Goal: Information Seeking & Learning: Check status

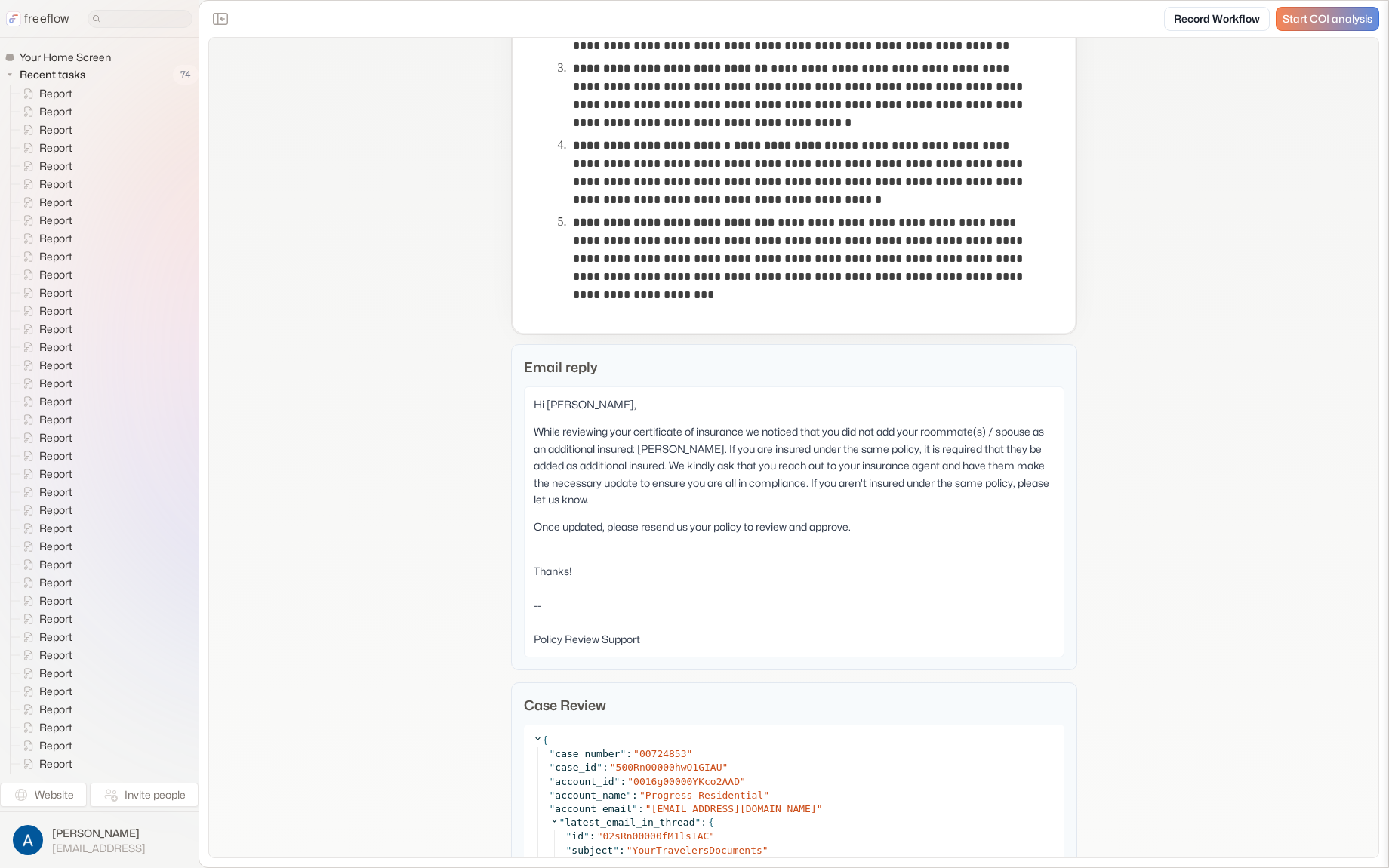
scroll to position [706, 0]
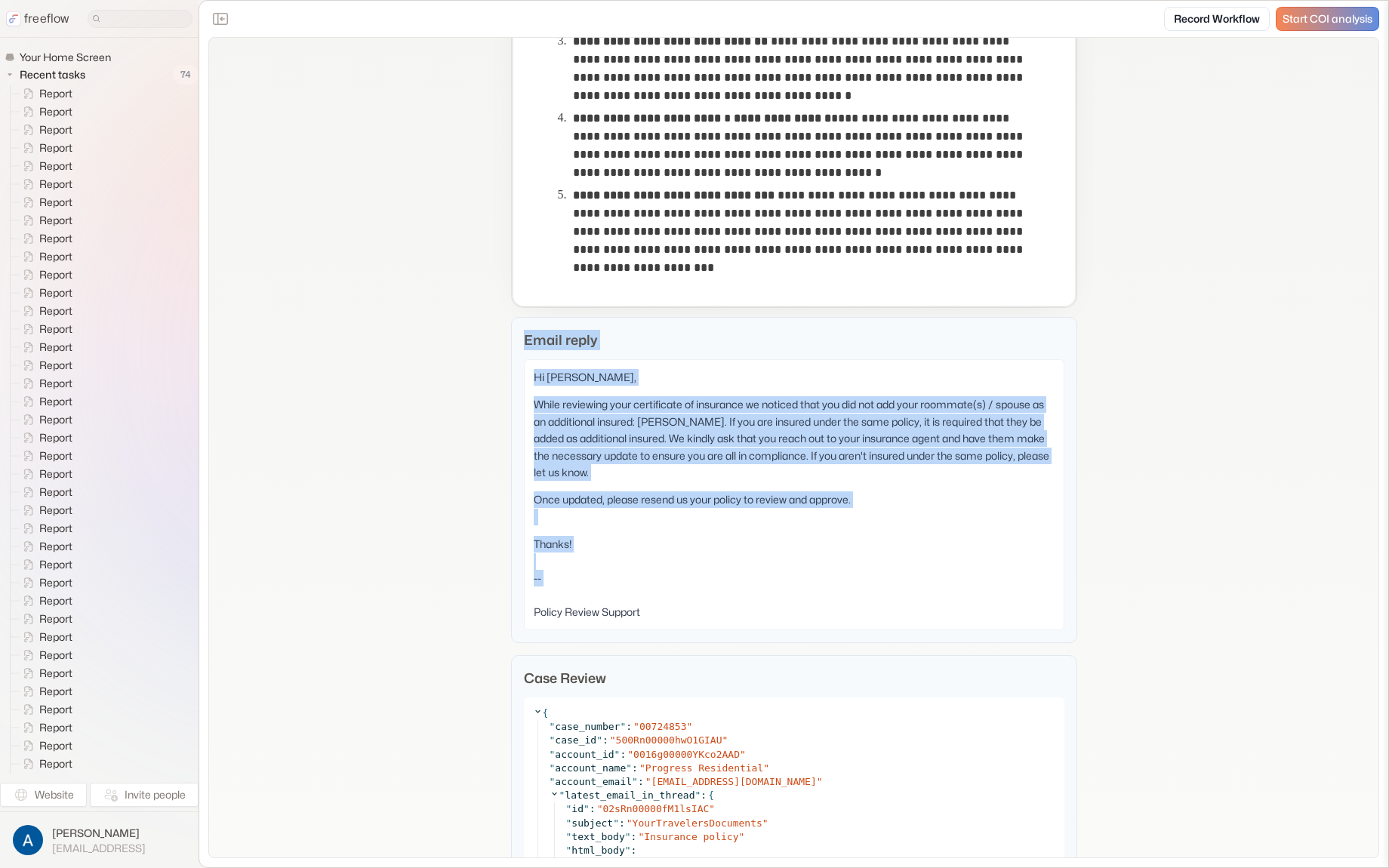
drag, startPoint x: 515, startPoint y: 334, endPoint x: 746, endPoint y: 611, distance: 360.7
click at [746, 609] on div "Email reply Hi Sonya Soto, While reviewing your certificate of insurance we not…" at bounding box center [794, 480] width 566 height 326
drag, startPoint x: 750, startPoint y: 621, endPoint x: 518, endPoint y: 332, distance: 370.6
click at [518, 333] on div "Email reply Hi Sonya Soto, While reviewing your certificate of insurance we not…" at bounding box center [794, 480] width 566 height 326
drag, startPoint x: 518, startPoint y: 332, endPoint x: 643, endPoint y: 645, distance: 337.0
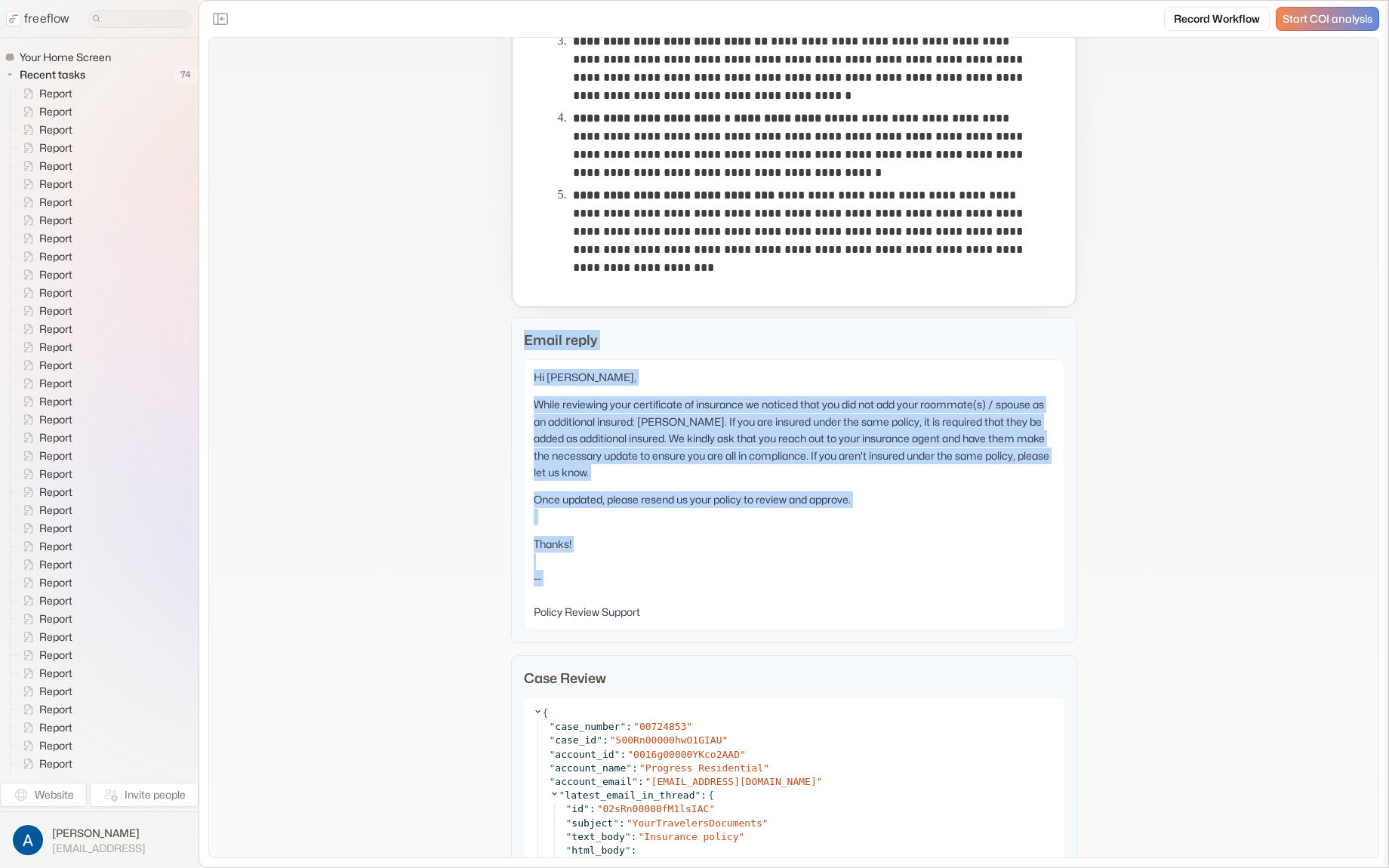
click at [668, 629] on div "Hi Sonya Soto, While reviewing your certificate of insurance we noticed that yo…" at bounding box center [794, 495] width 540 height 271
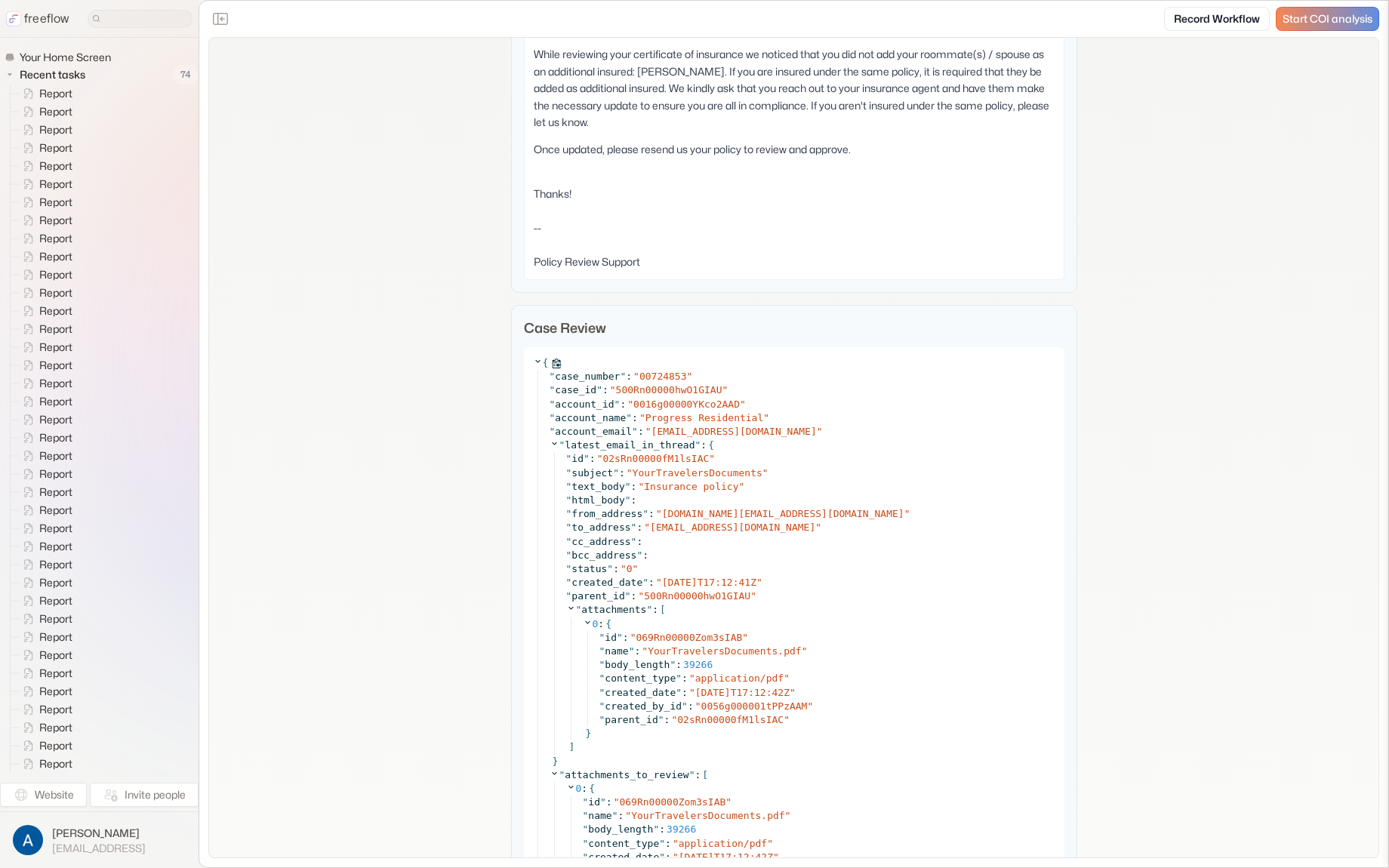
scroll to position [1076, 0]
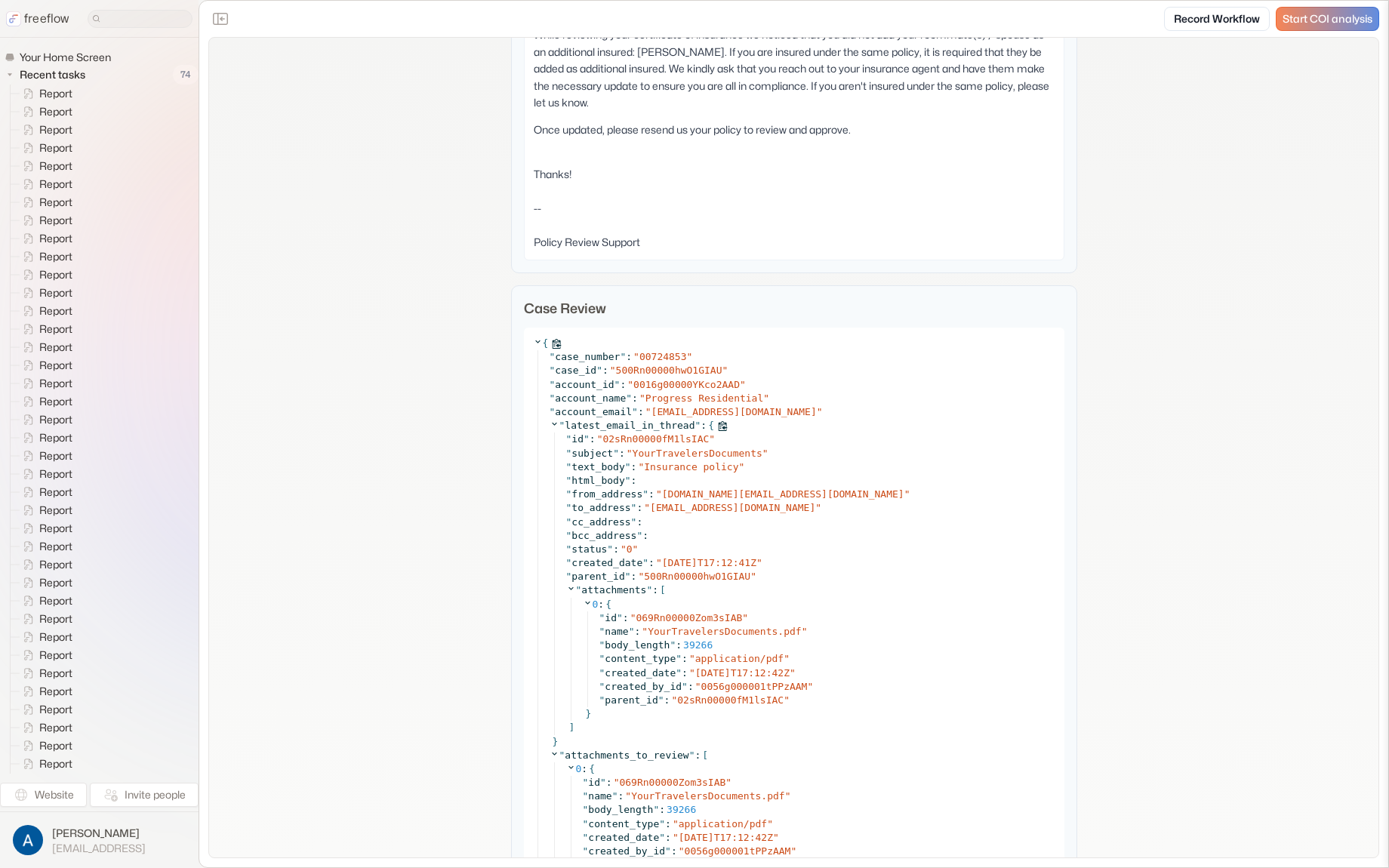
click at [550, 421] on icon at bounding box center [554, 424] width 9 height 9
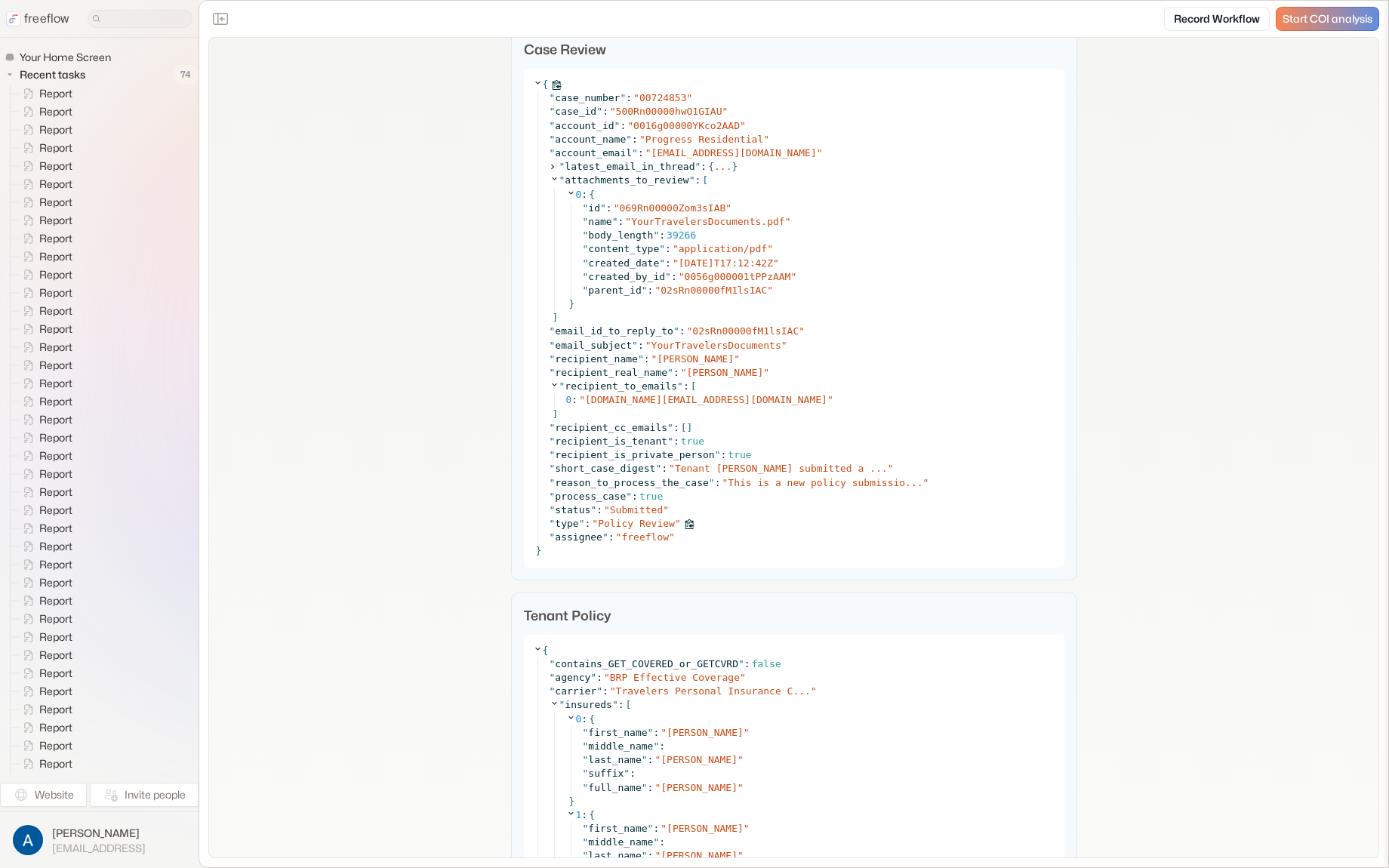
scroll to position [1319, 0]
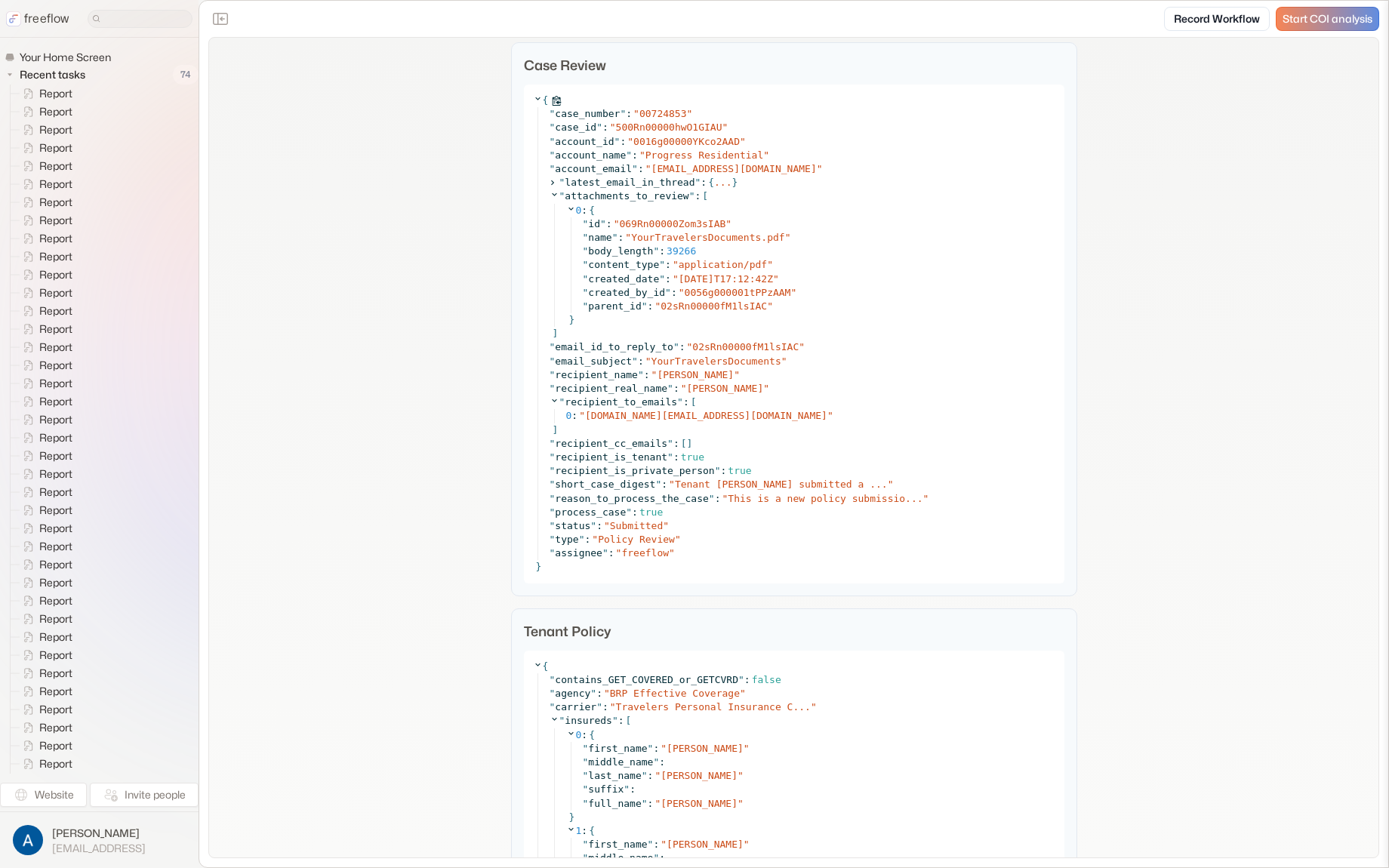
click at [533, 99] on icon at bounding box center [538, 98] width 9 height 9
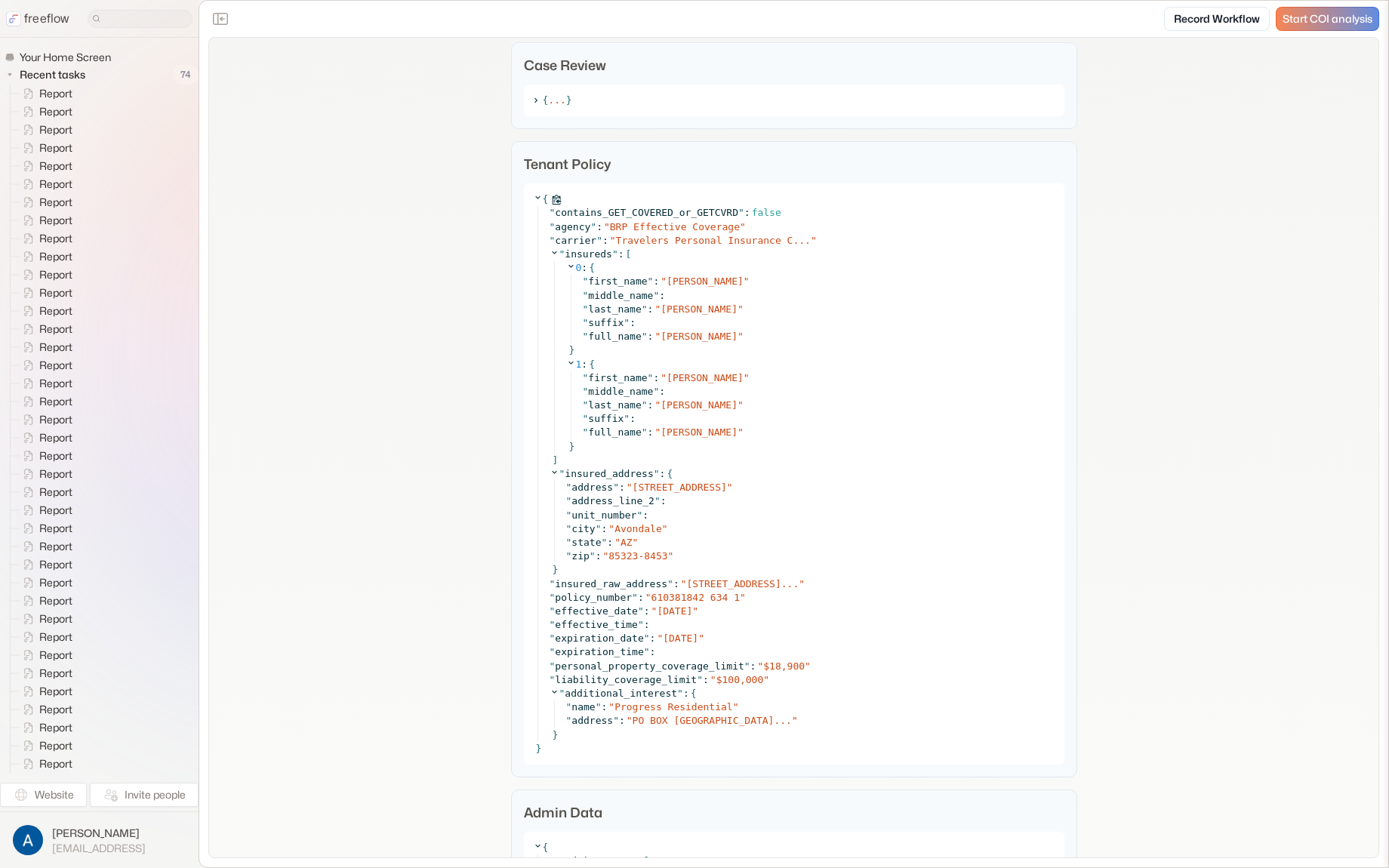
click at [534, 200] on icon at bounding box center [538, 197] width 9 height 9
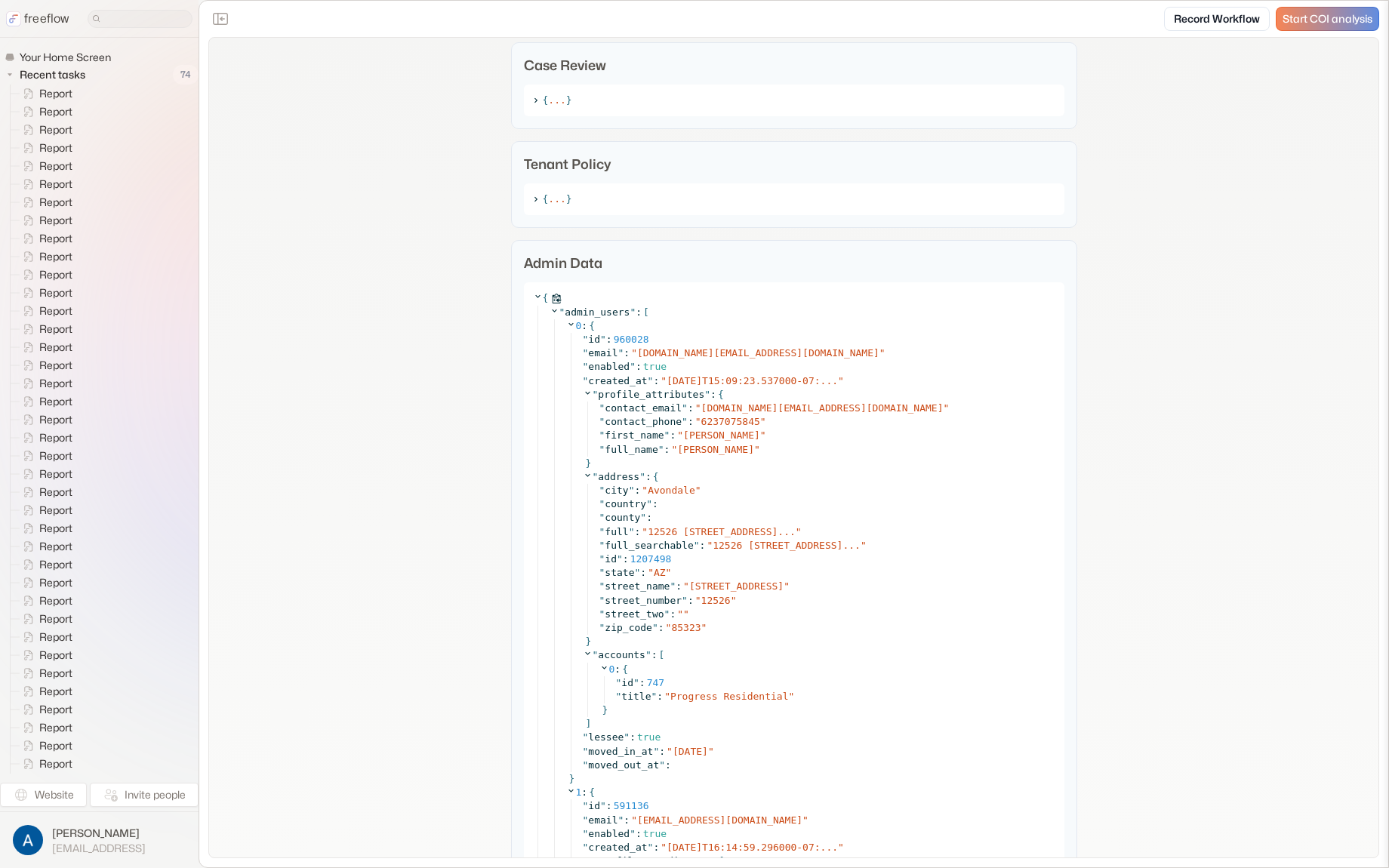
click at [533, 292] on icon at bounding box center [538, 296] width 9 height 9
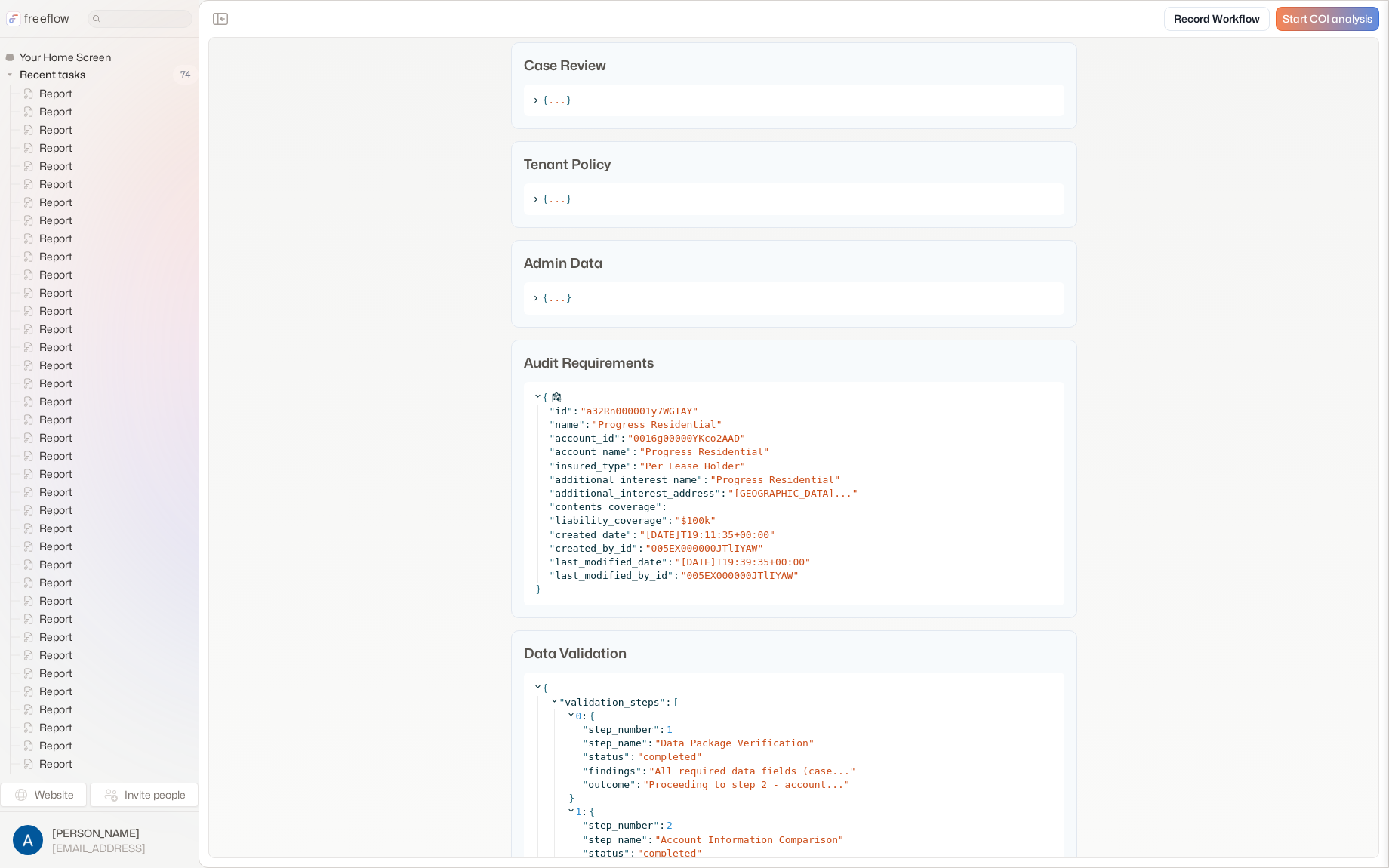
click at [535, 395] on icon at bounding box center [537, 395] width 6 height 3
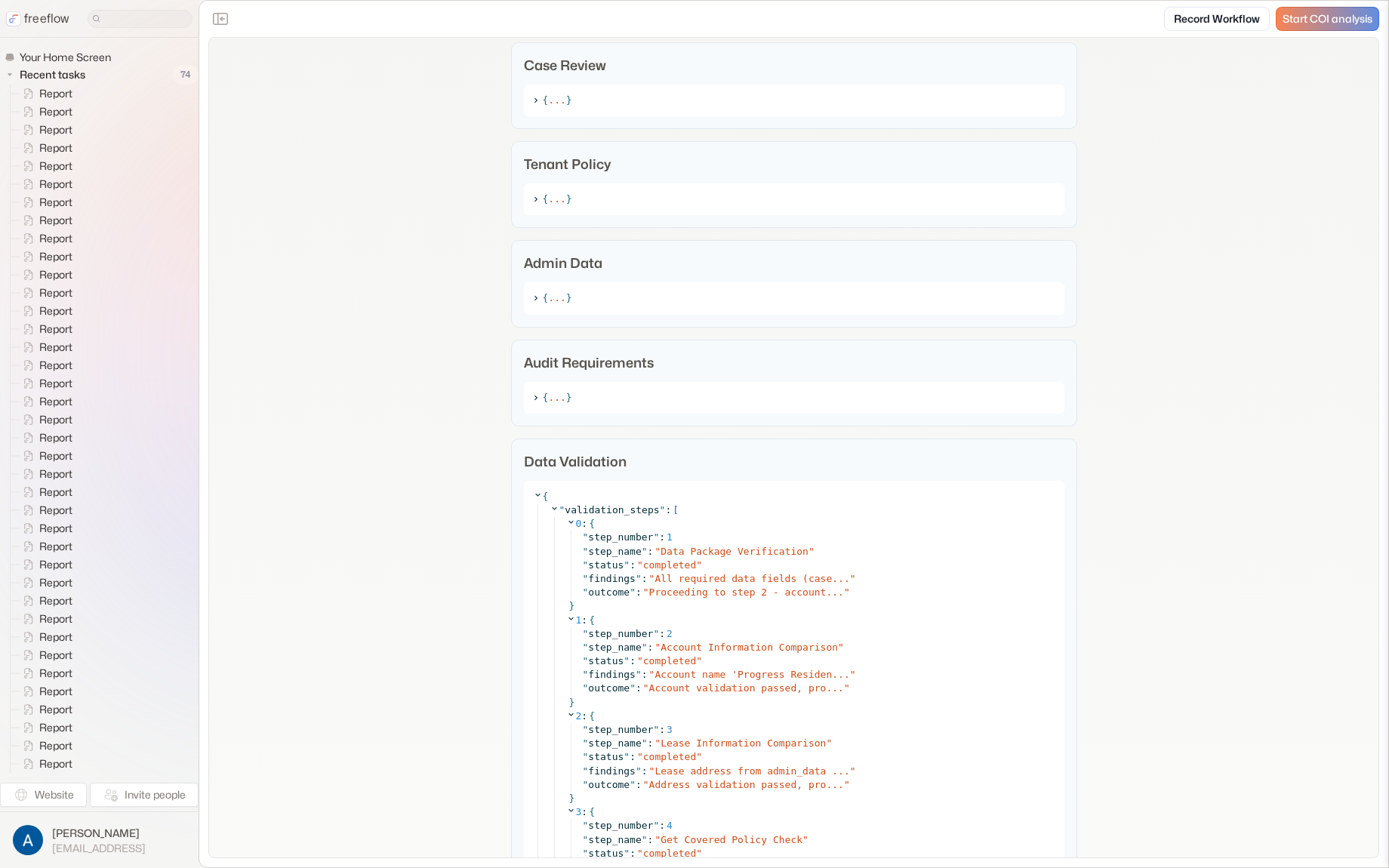
click at [535, 493] on icon at bounding box center [538, 495] width 9 height 9
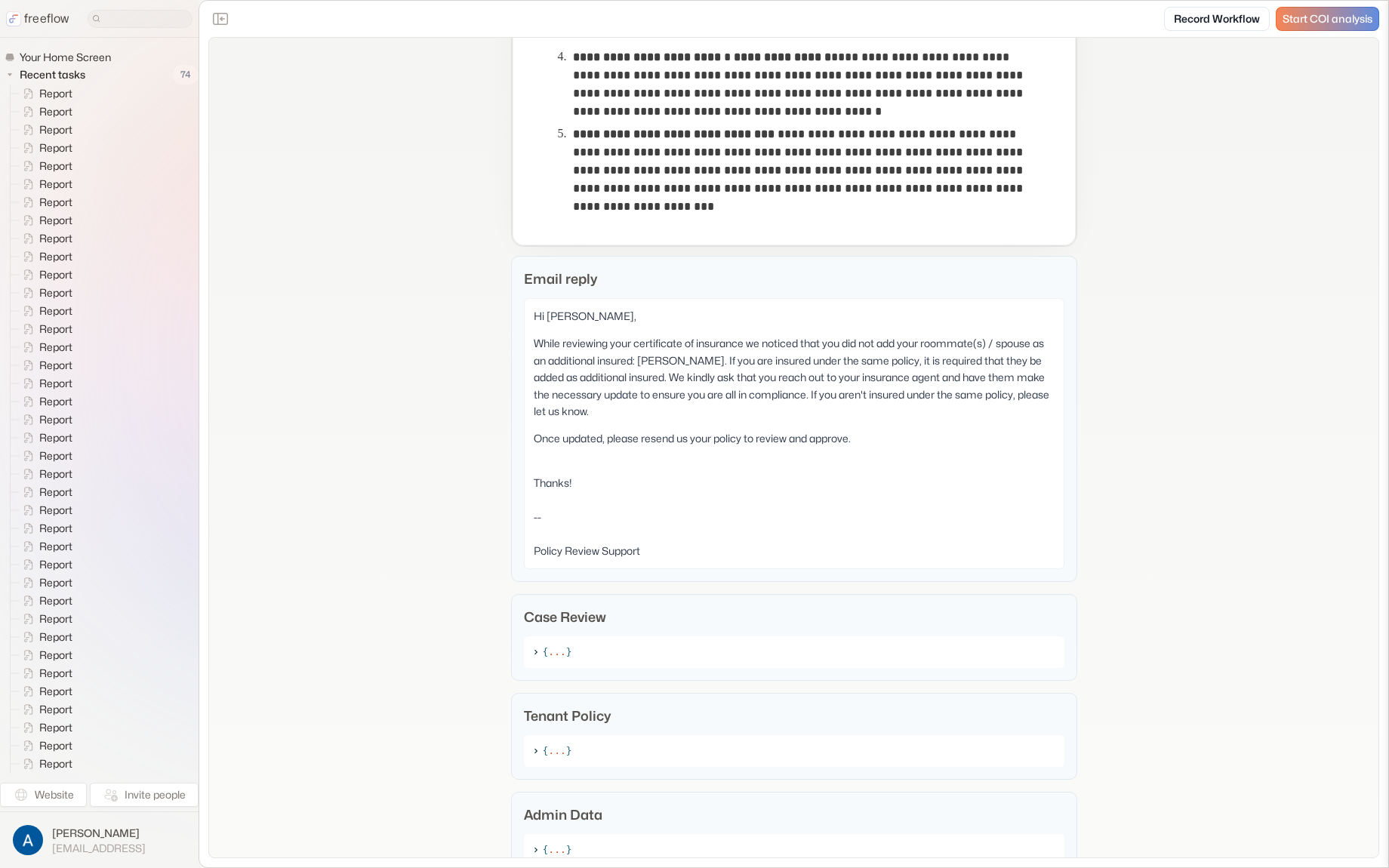
scroll to position [1010, 0]
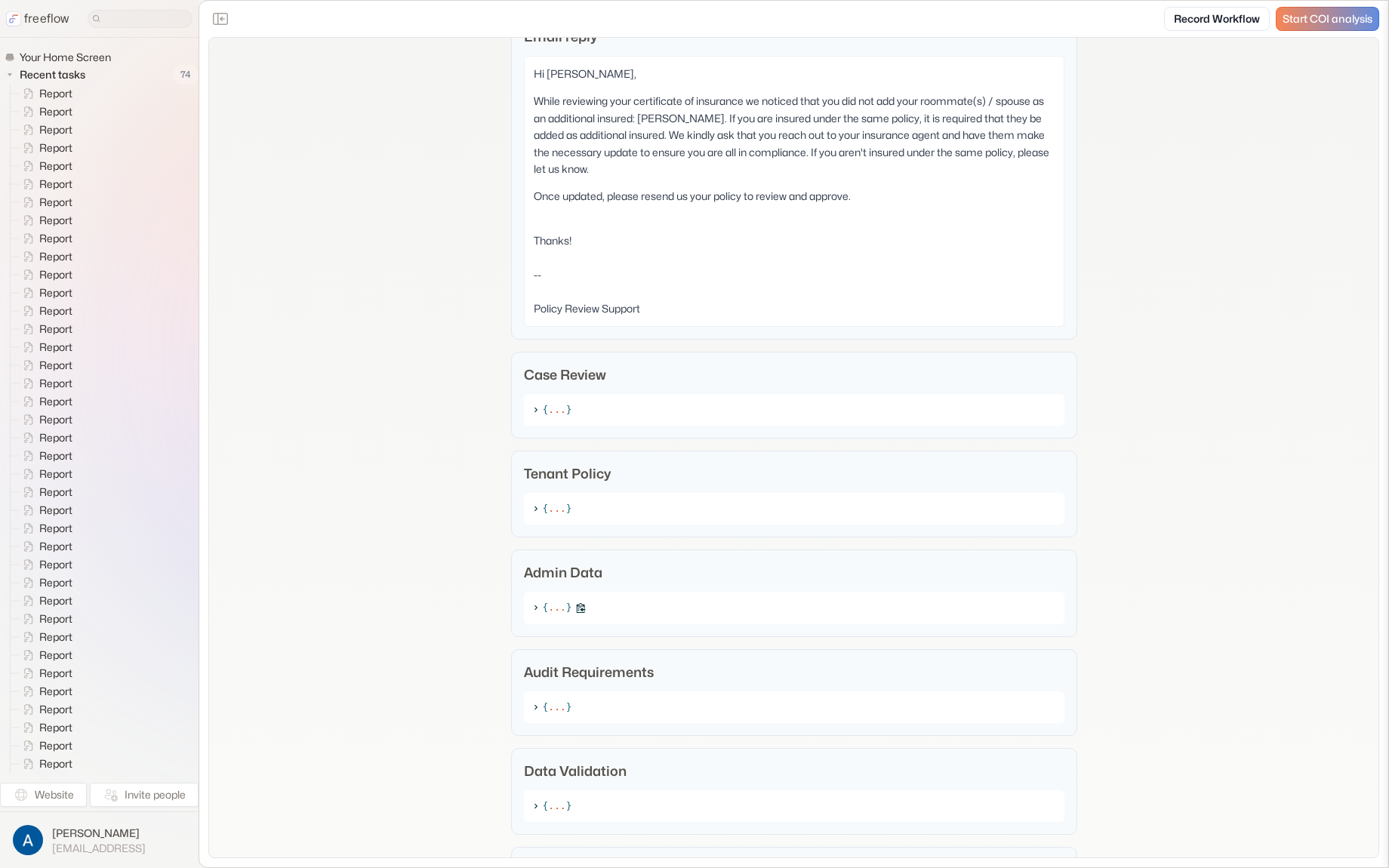
click at [531, 603] on icon at bounding box center [536, 608] width 9 height 9
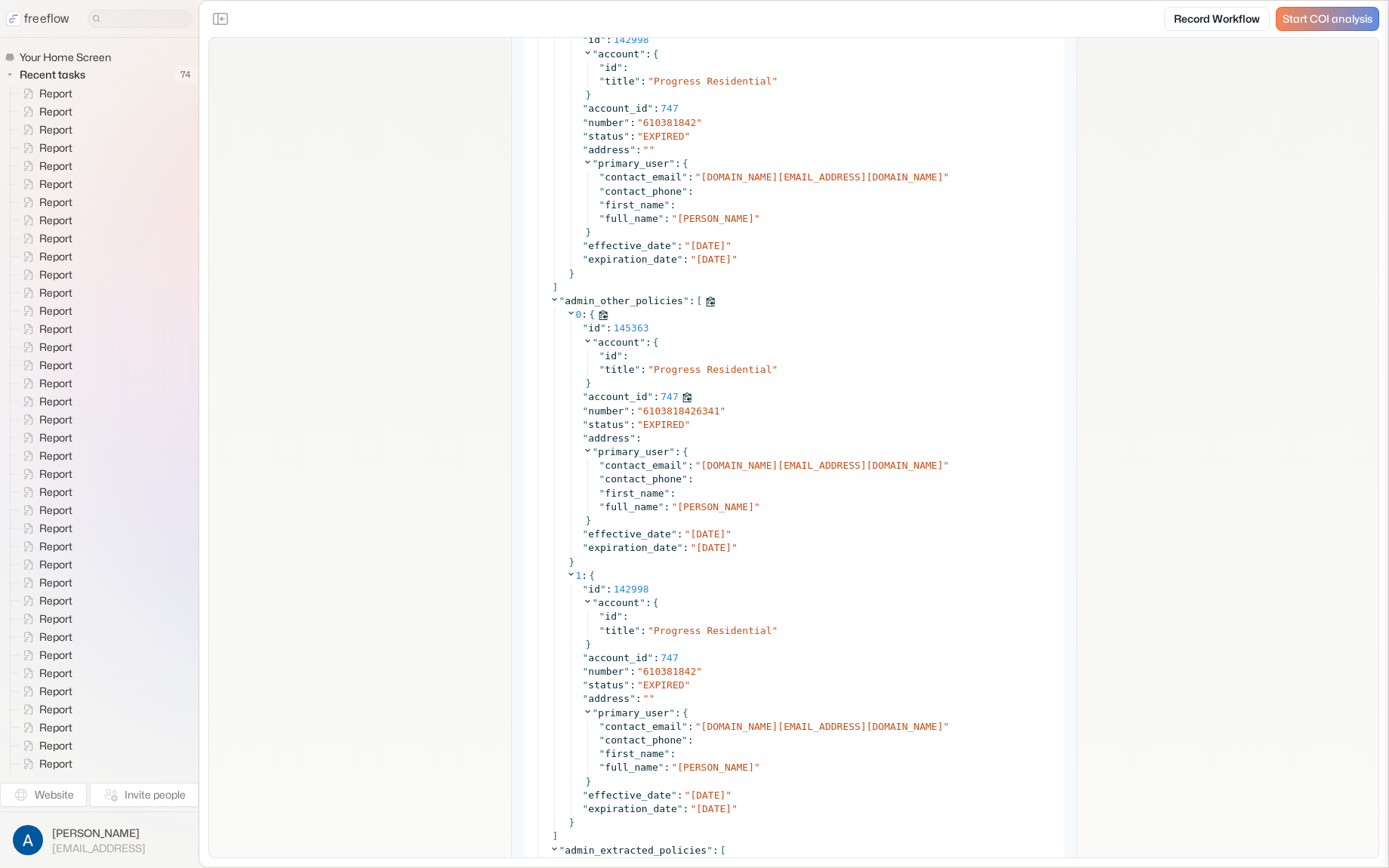
scroll to position [5004, 0]
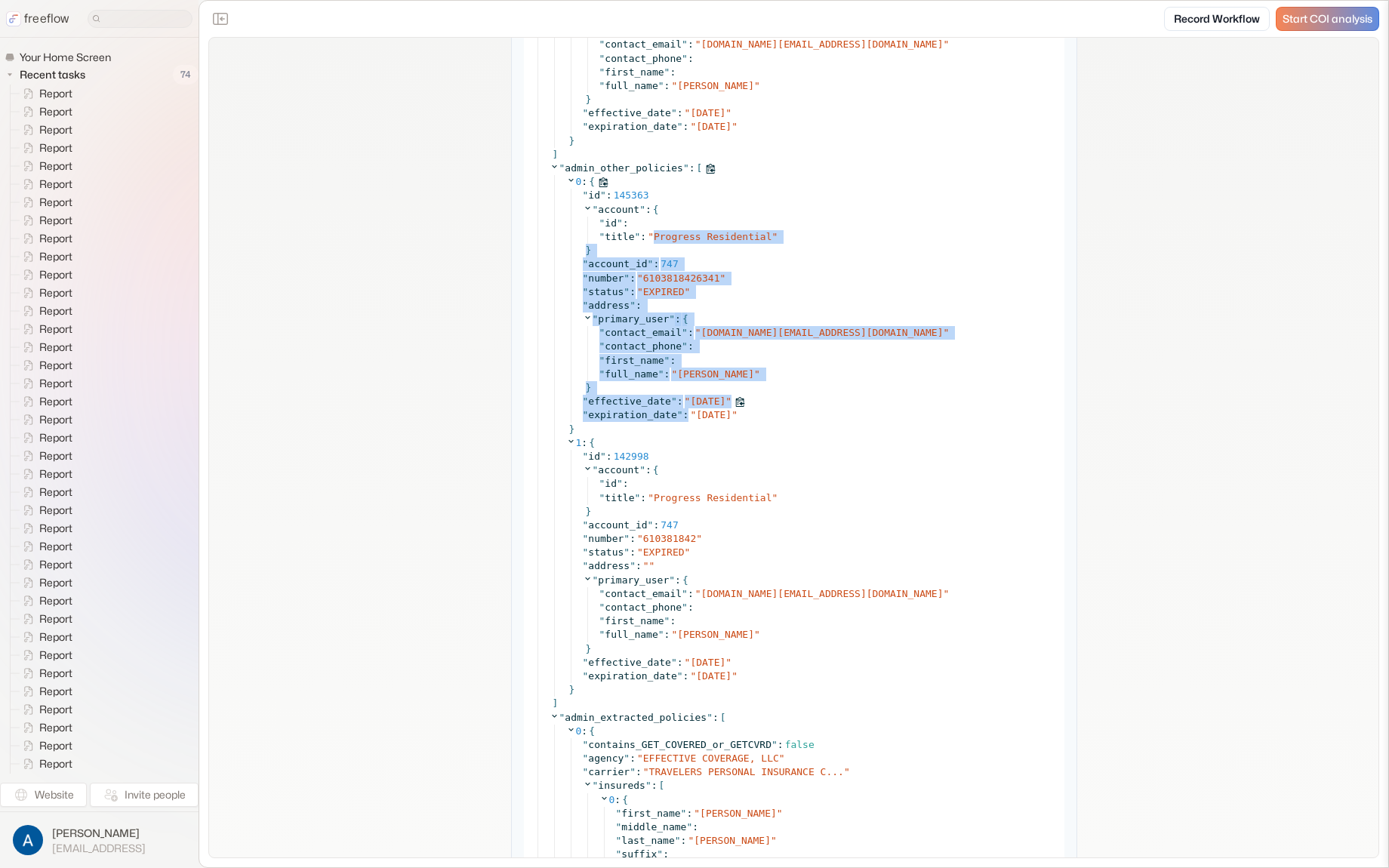
drag, startPoint x: 650, startPoint y: 243, endPoint x: 678, endPoint y: 410, distance: 169.3
click at [680, 410] on div "" id " : 145363 " account " : { " id " : " title " : " Progress Residential " }…" at bounding box center [813, 305] width 484 height 234
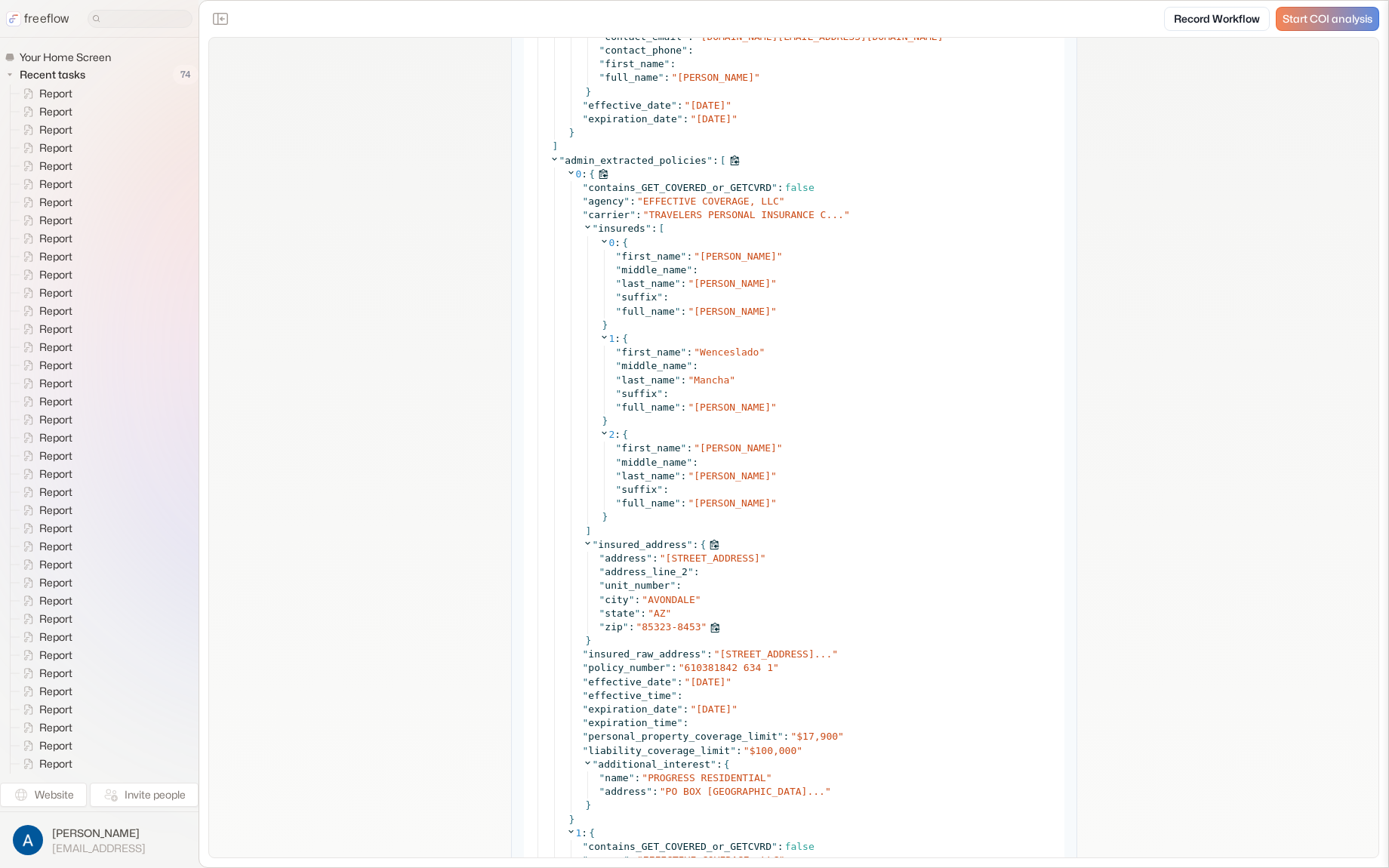
scroll to position [5574, 0]
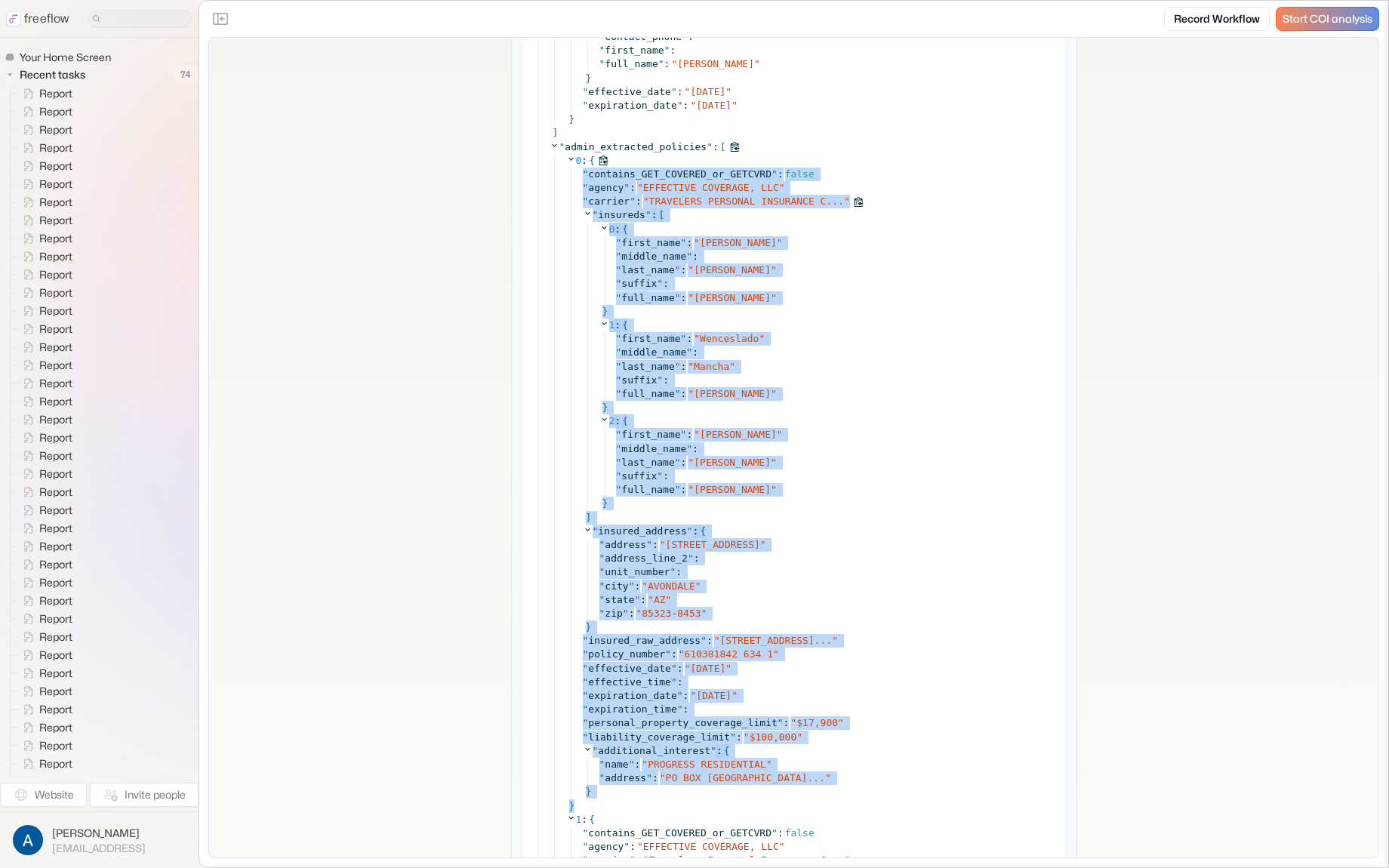
drag, startPoint x: 620, startPoint y: 778, endPoint x: 586, endPoint y: 224, distance: 555.0
click at [578, 176] on div "0 : { " contains_GET_COVERED_or_GETCVRD " : false " agency " : " EFFECTIVE COVE…" at bounding box center [811, 484] width 489 height 659
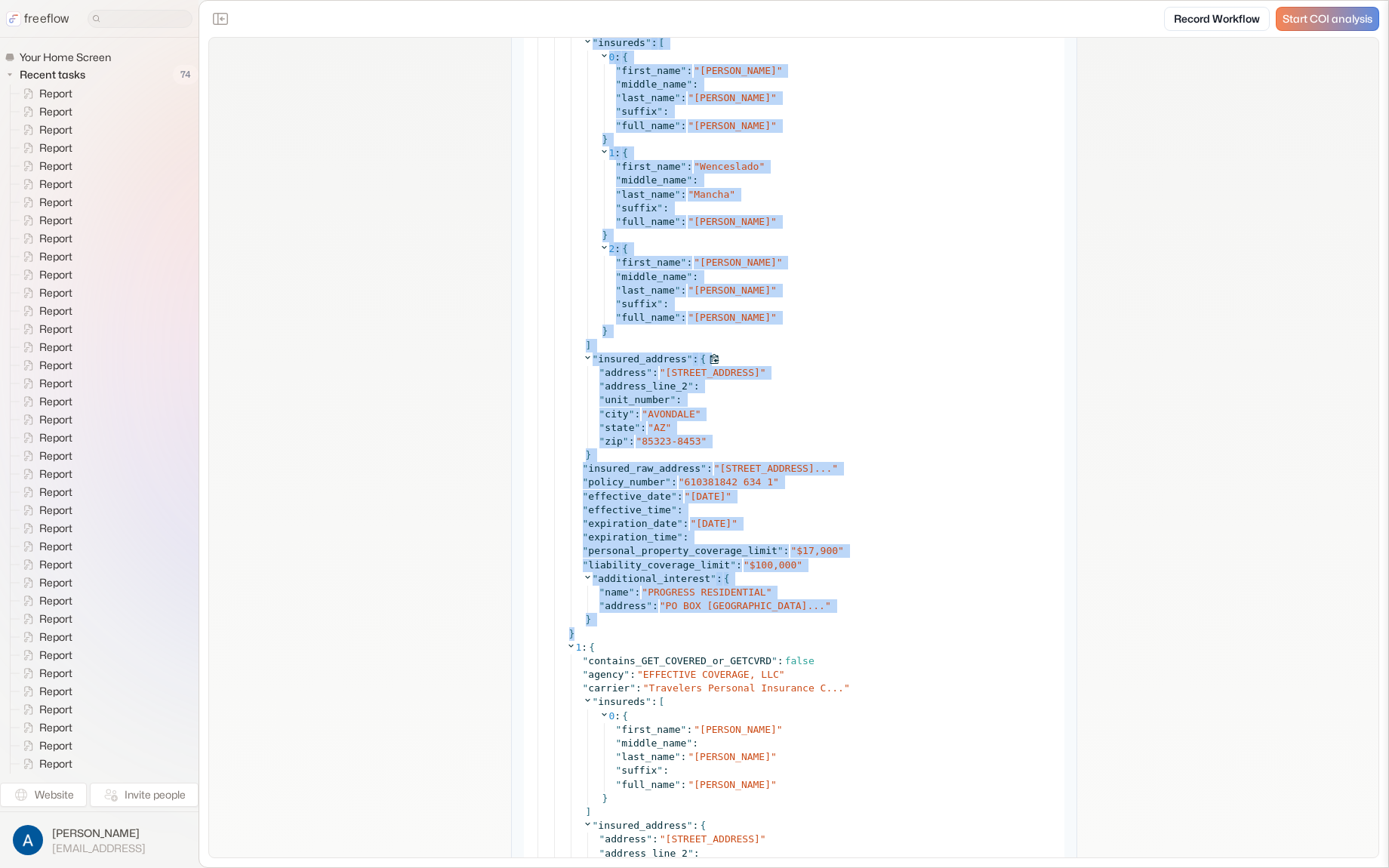
scroll to position [5769, 0]
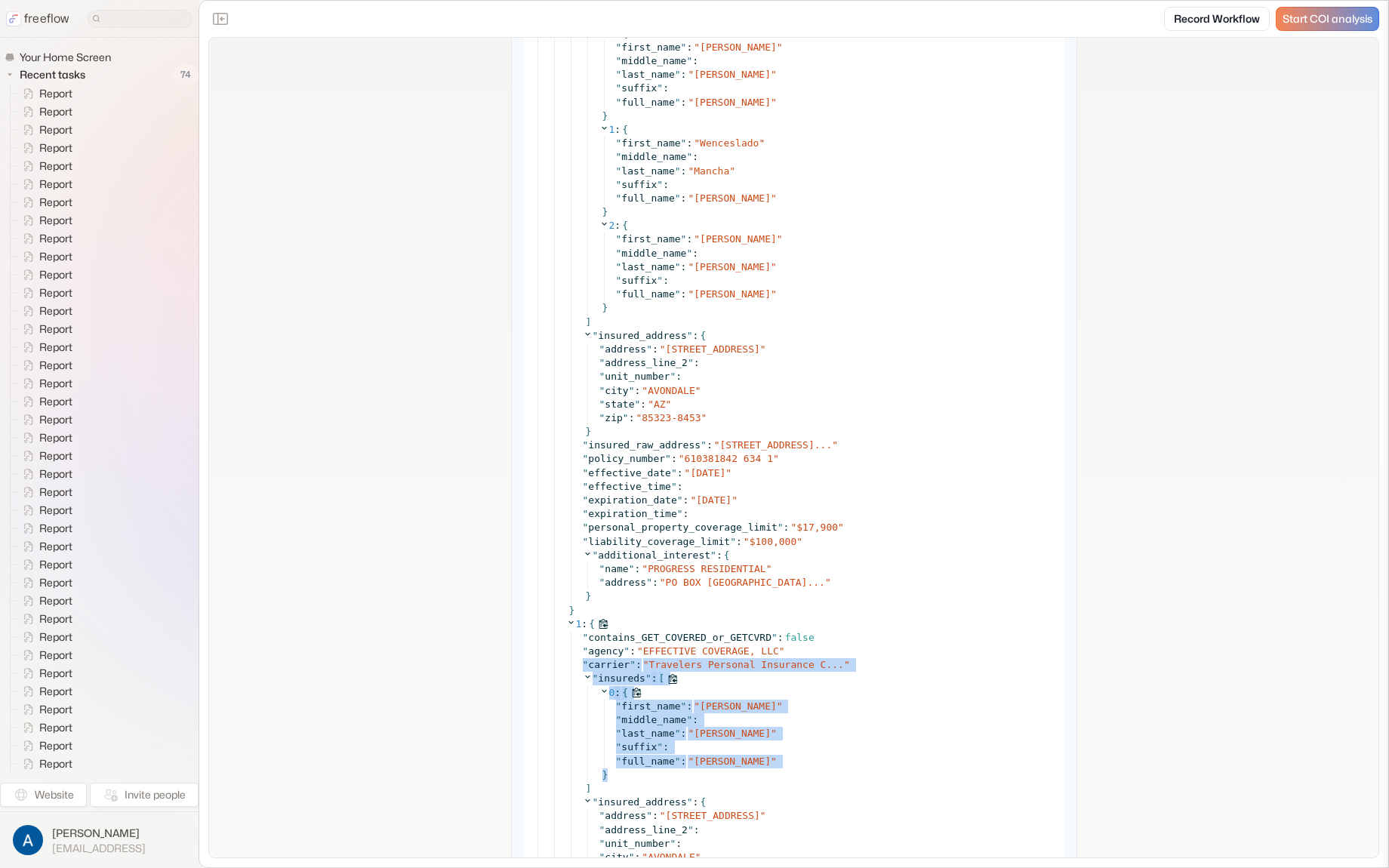
drag, startPoint x: 623, startPoint y: 665, endPoint x: 639, endPoint y: 780, distance: 116.1
click at [639, 780] on div "" contains_GET_COVERED_or_GETCVRD " : false " agency " : " EFFECTIVE COVERAGE, …" at bounding box center [813, 829] width 484 height 398
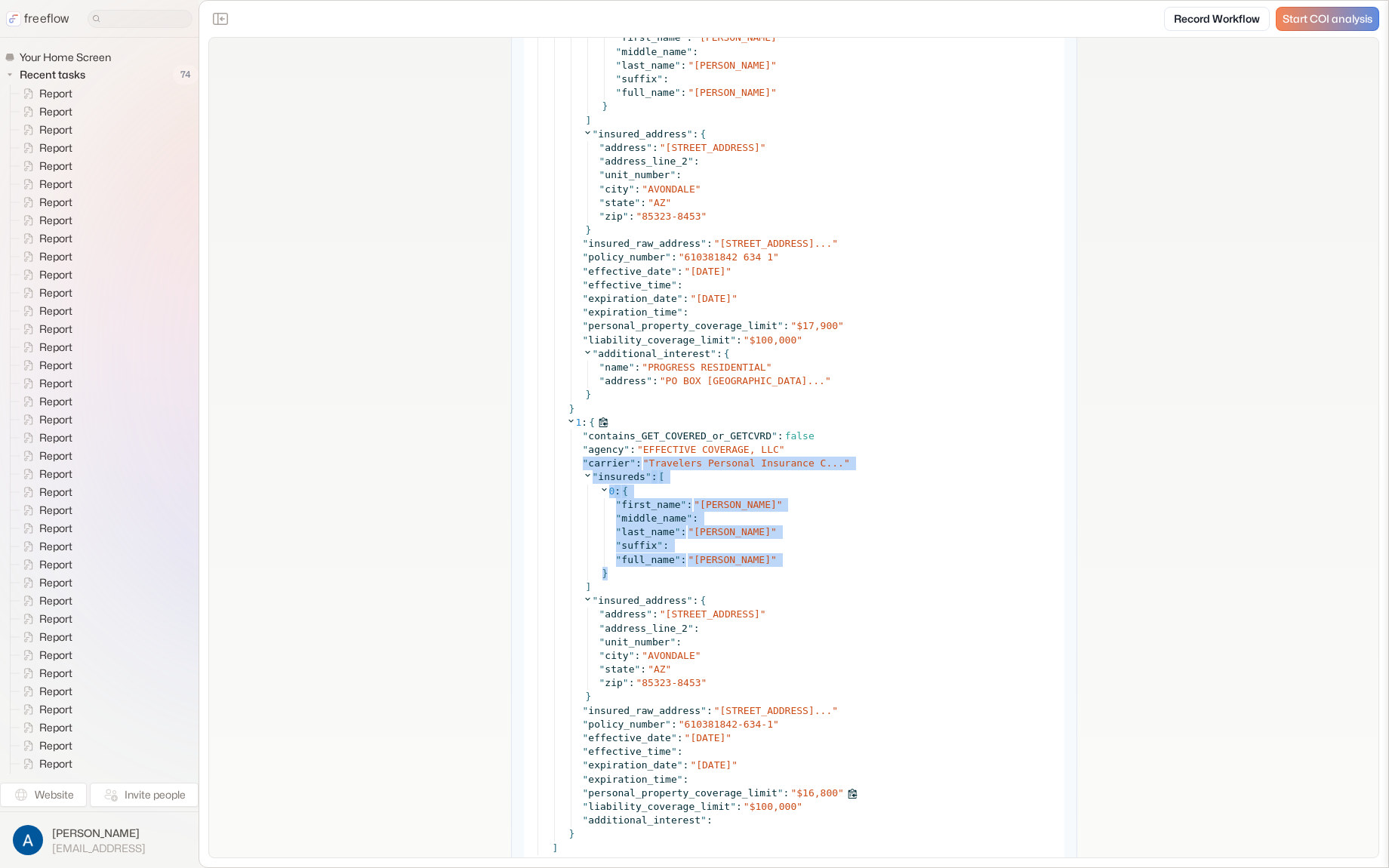
scroll to position [6001, 0]
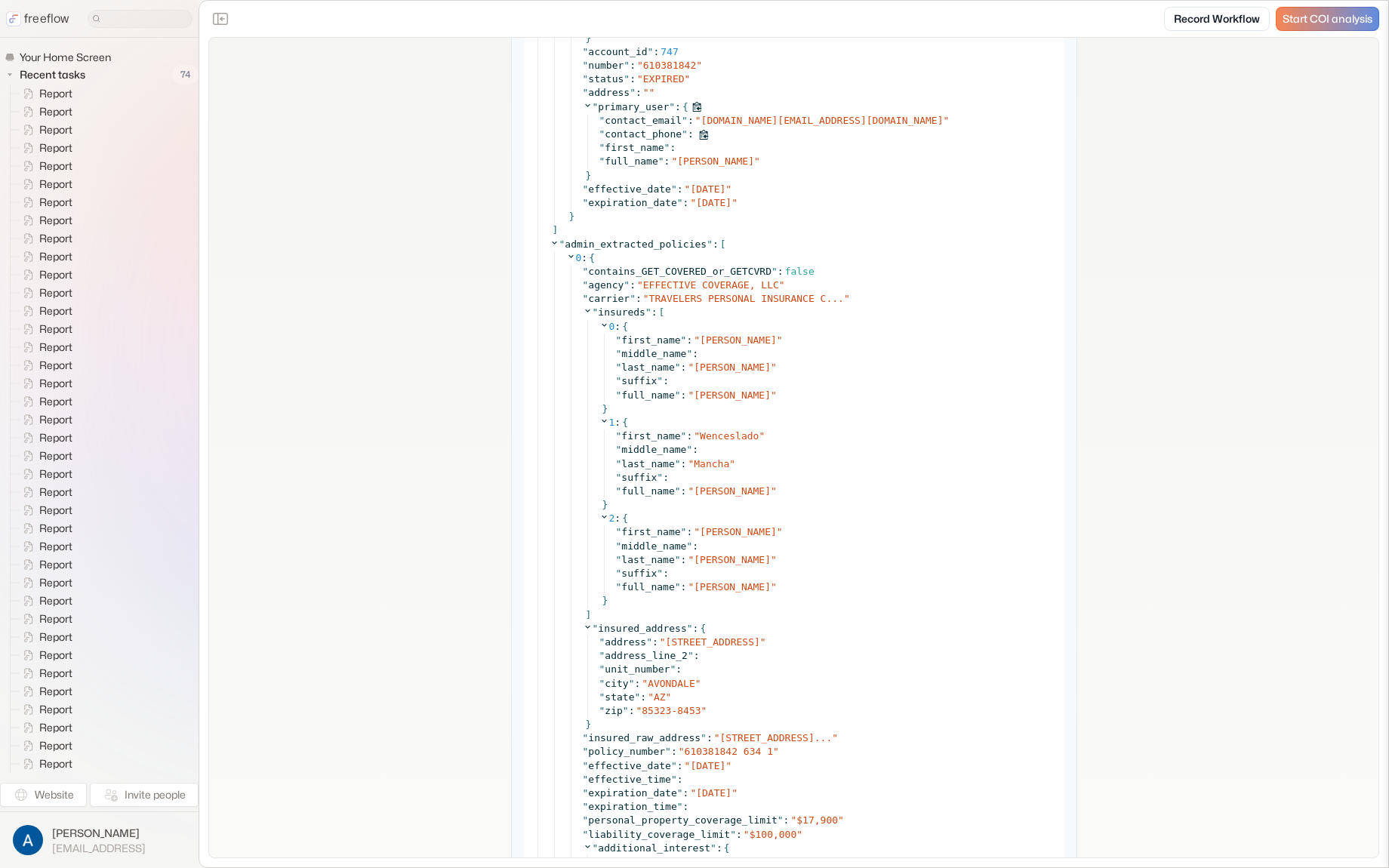
scroll to position [5457, 0]
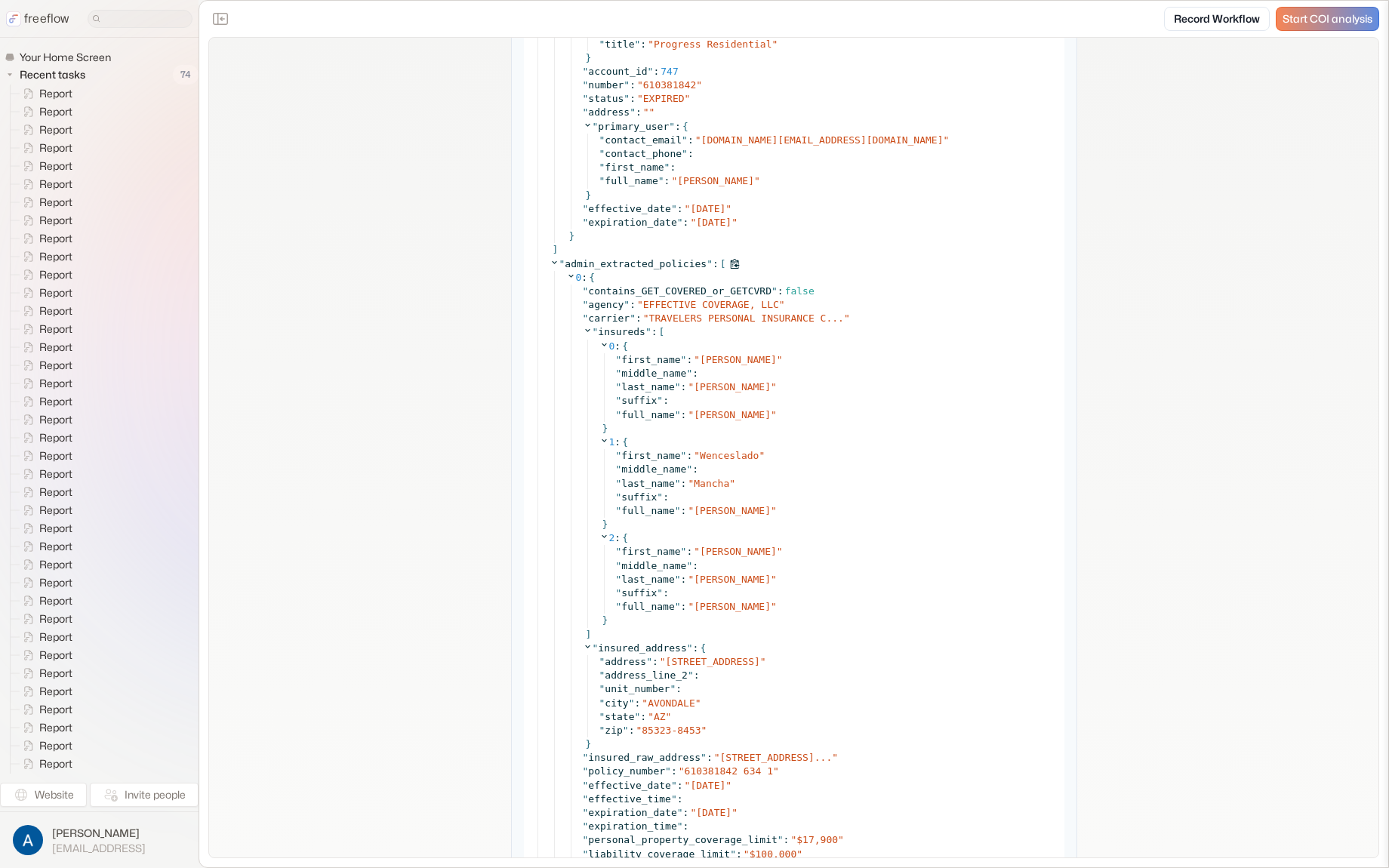
click at [609, 264] on span "admin_extracted_policies" at bounding box center [636, 263] width 142 height 11
click at [609, 263] on span "admin_extracted_policies" at bounding box center [636, 263] width 142 height 11
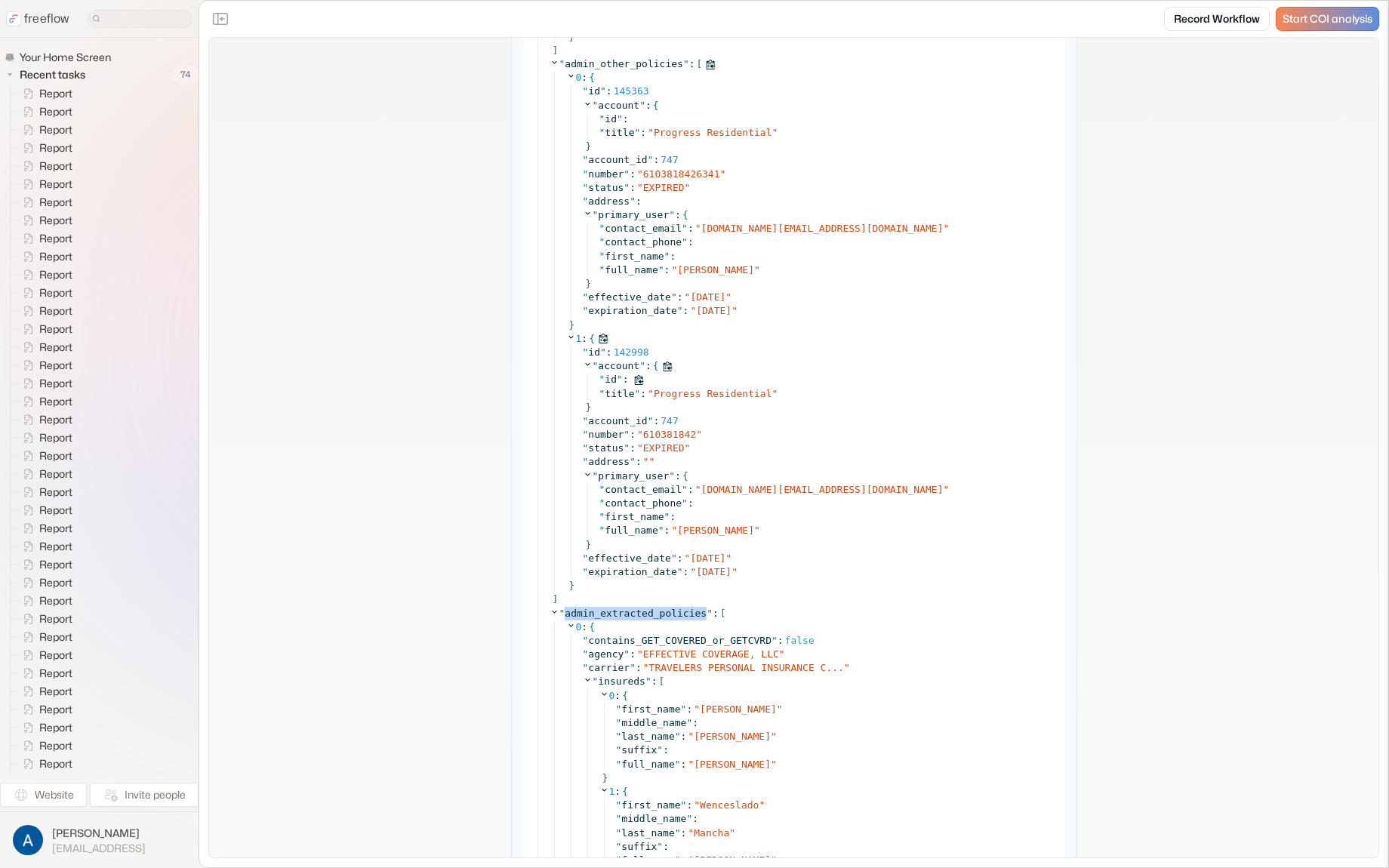
scroll to position [5096, 0]
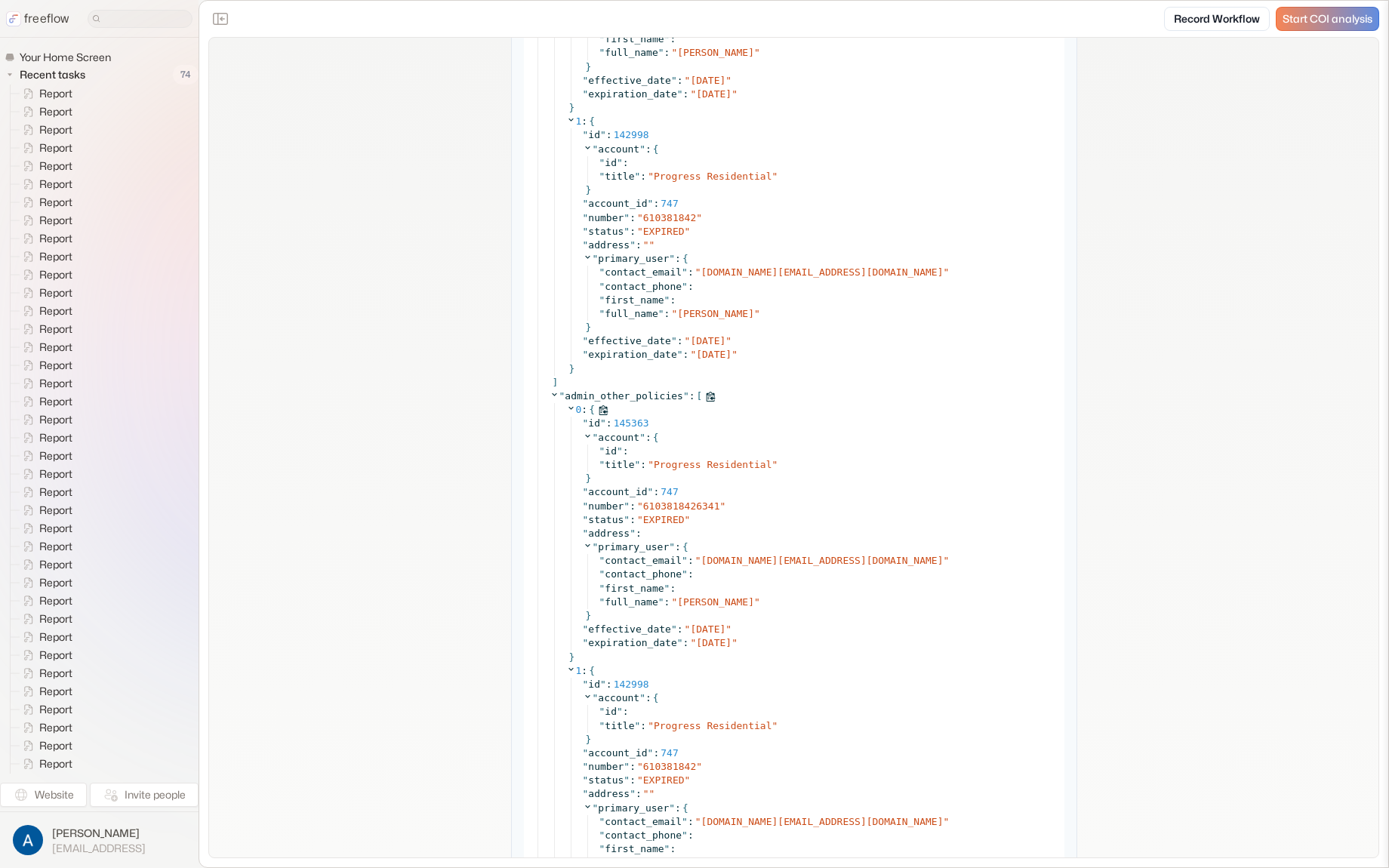
scroll to position [4582, 0]
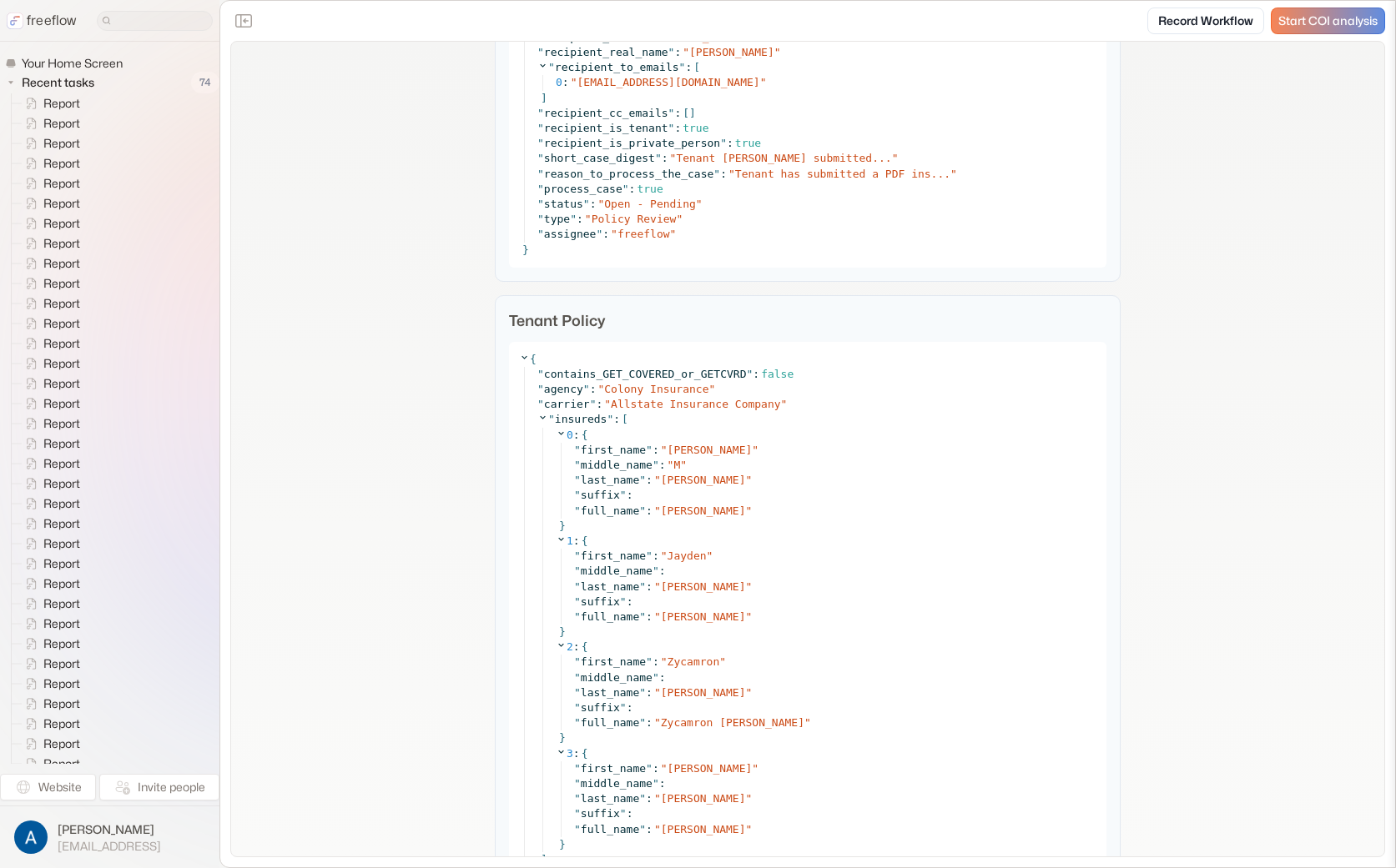
scroll to position [2476, 0]
